Goal: Information Seeking & Learning: Understand process/instructions

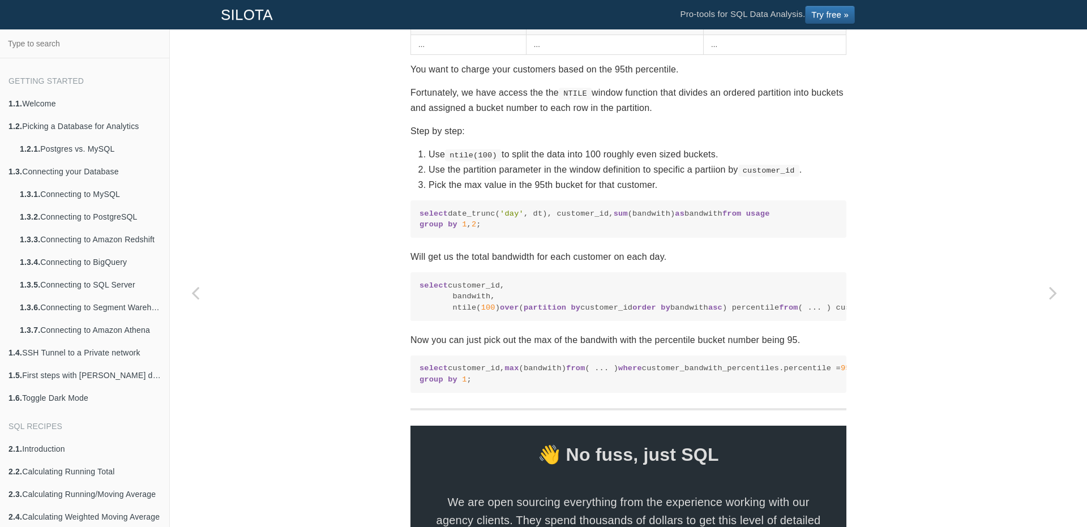
scroll to position [538, 0]
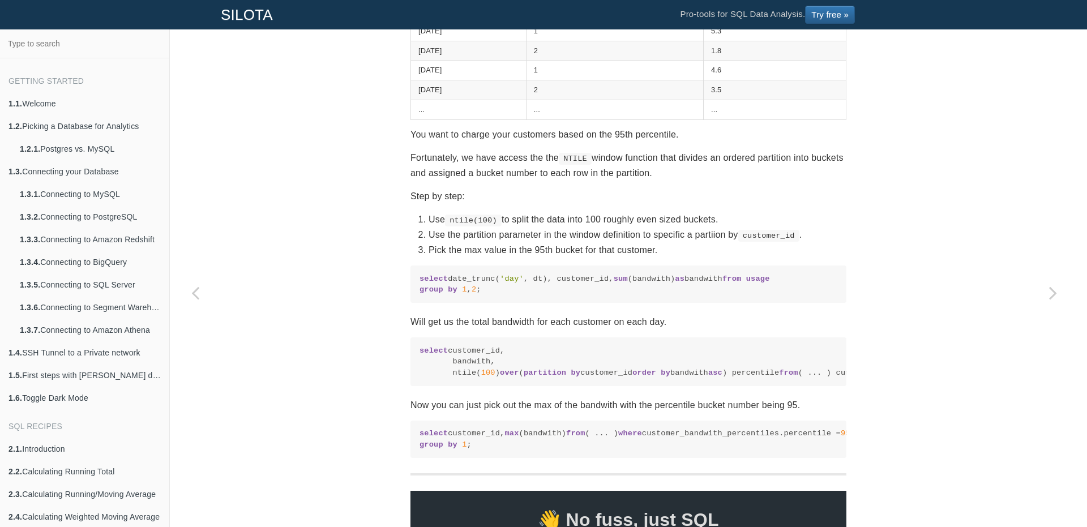
click at [559, 378] on code "select customer_id, bandwith, ntile( 100 ) over ( partition by customer_id orde…" at bounding box center [629, 361] width 418 height 33
click at [664, 378] on code "select customer_id, bandwith, ntile( 100 ) over ( partition by customer_id orde…" at bounding box center [629, 361] width 418 height 33
drag, startPoint x: 789, startPoint y: 380, endPoint x: 372, endPoint y: 375, distance: 417.3
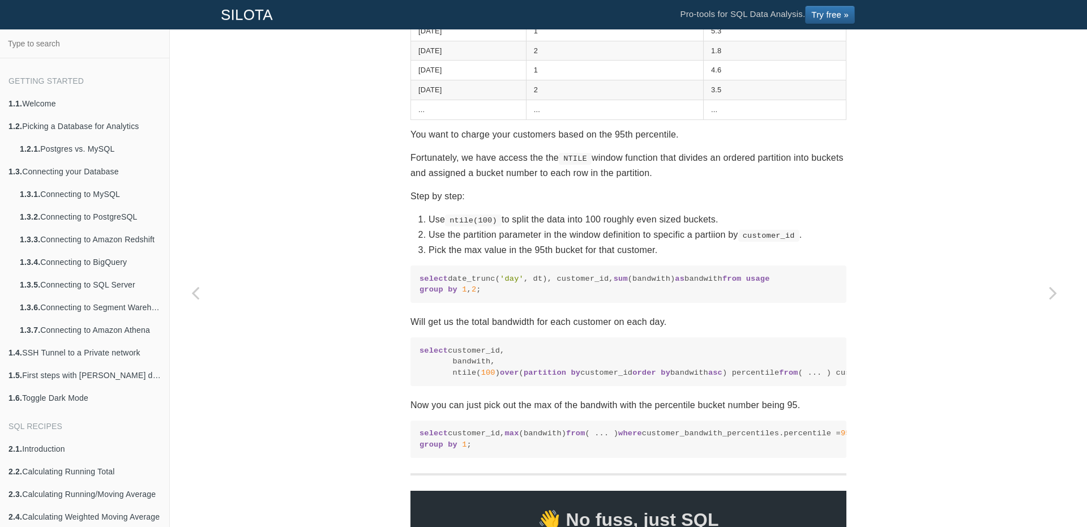
click at [372, 375] on div "SQL Recipes Summarizing Data Calculating N-tiles Calculating percentiles, quart…" at bounding box center [628, 151] width 917 height 1263
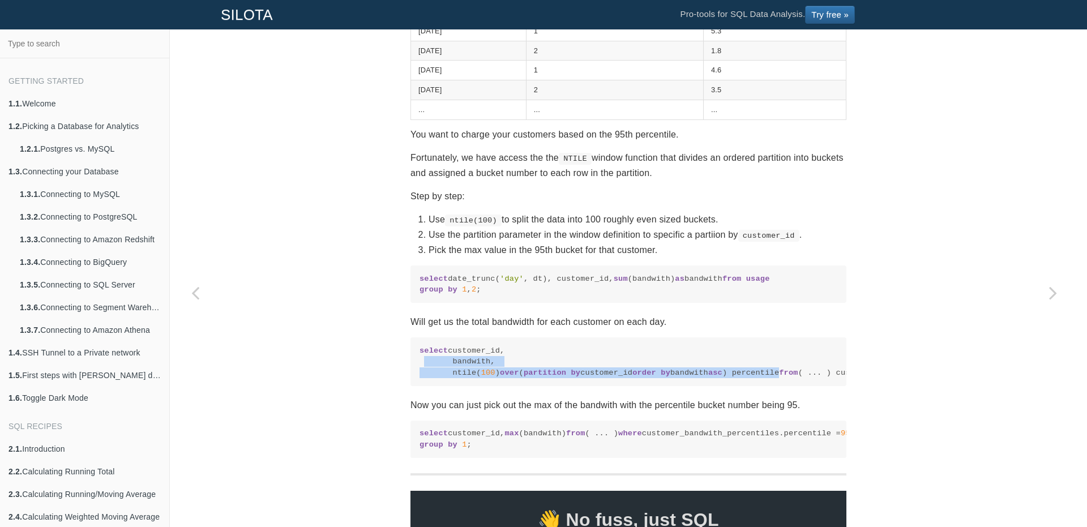
click at [327, 385] on div "SQL Recipes Summarizing Data Calculating N-tiles Calculating percentiles, quart…" at bounding box center [628, 151] width 917 height 1263
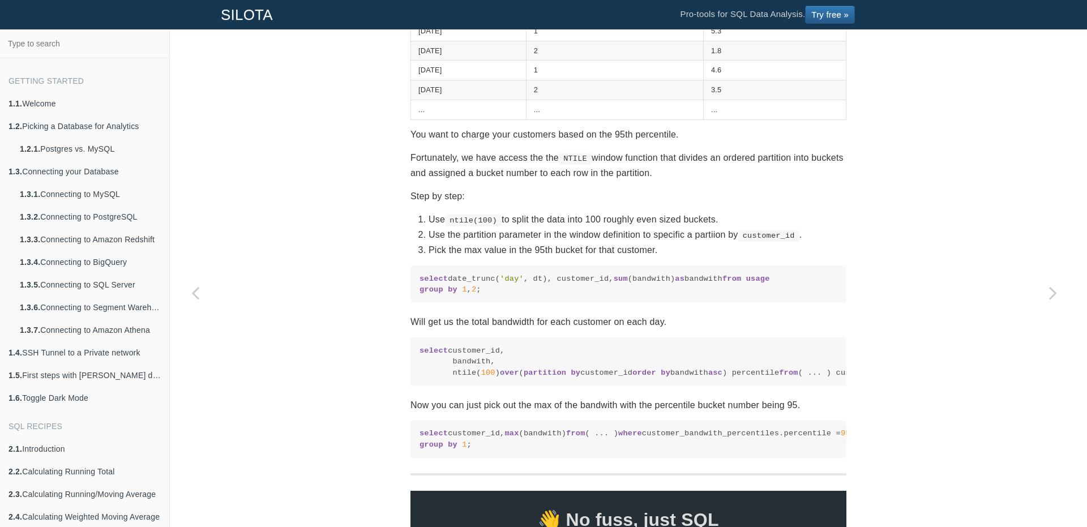
click at [374, 358] on div "SQL Recipes Summarizing Data Calculating N-tiles Calculating percentiles, quart…" at bounding box center [628, 151] width 917 height 1263
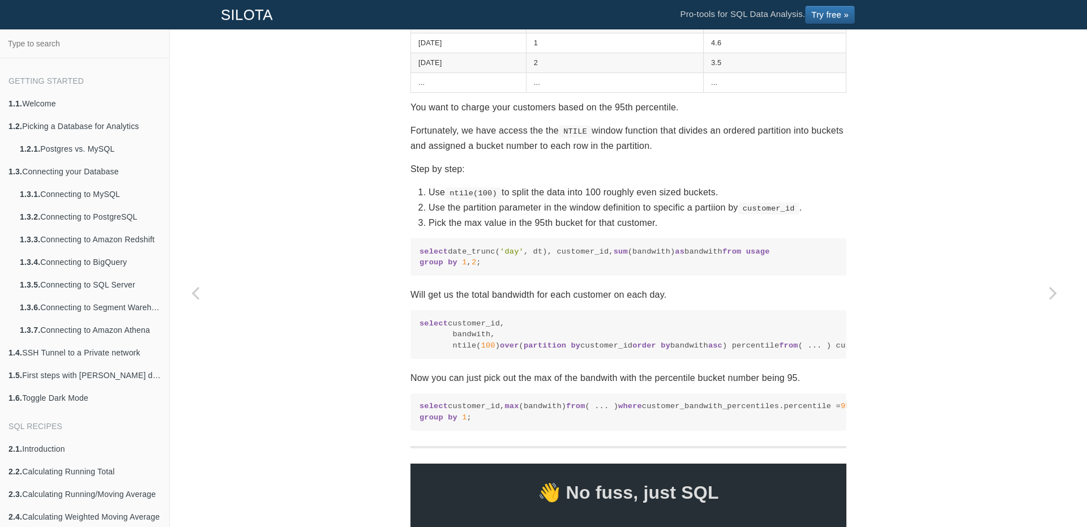
scroll to position [452, 0]
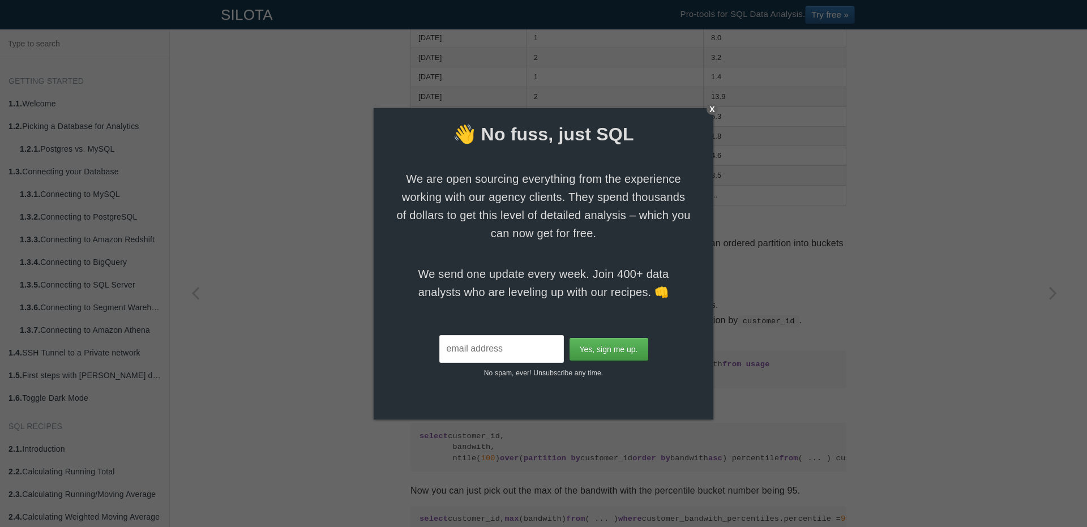
click at [710, 106] on div "X" at bounding box center [712, 109] width 11 height 11
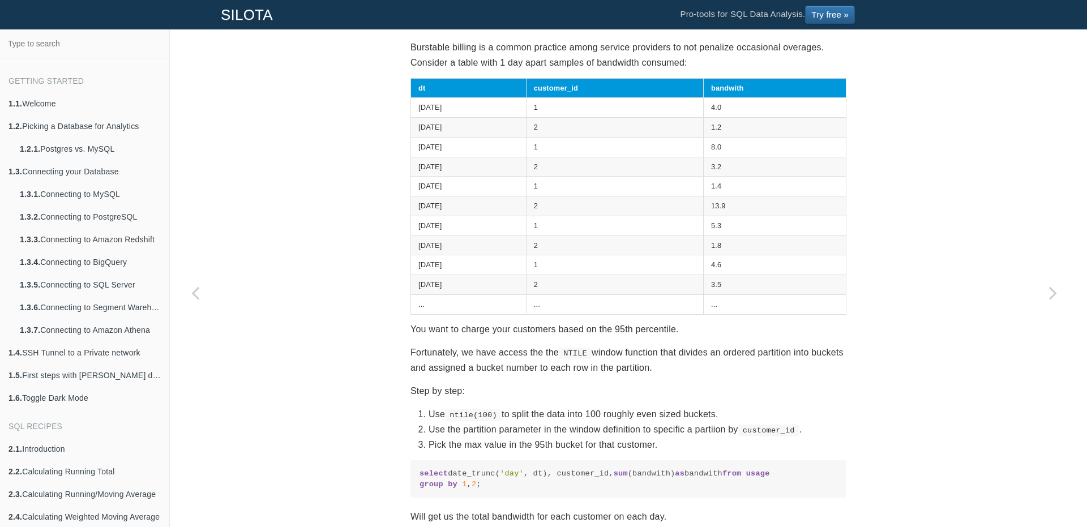
scroll to position [622, 0]
